Goal: Task Accomplishment & Management: Use online tool/utility

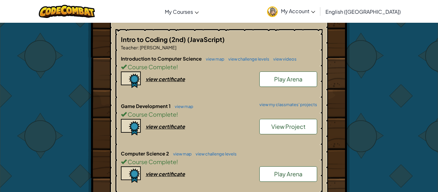
scroll to position [329, 0]
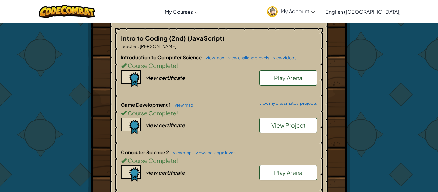
click at [282, 121] on link "View Project" at bounding box center [289, 125] width 58 height 15
